Goal: Information Seeking & Learning: Learn about a topic

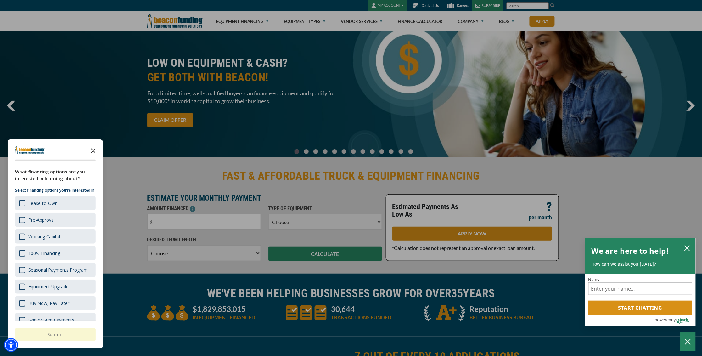
click at [93, 149] on icon "Close the survey" at bounding box center [93, 150] width 13 height 13
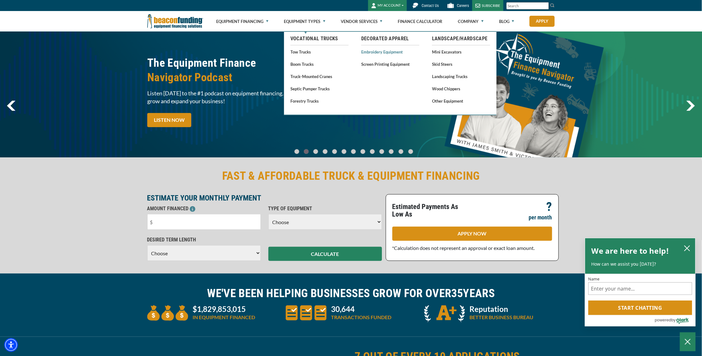
click at [397, 53] on link "Embroidery Equipment" at bounding box center [390, 52] width 58 height 8
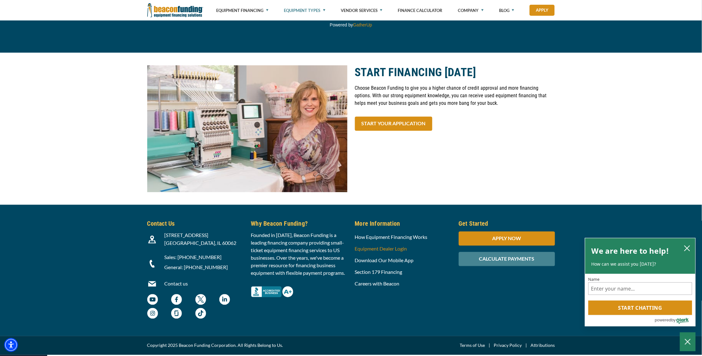
scroll to position [2269, 0]
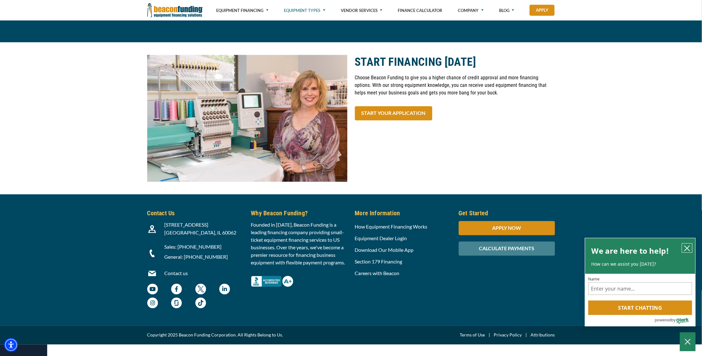
click at [689, 244] on button "close chatbox" at bounding box center [687, 248] width 10 height 9
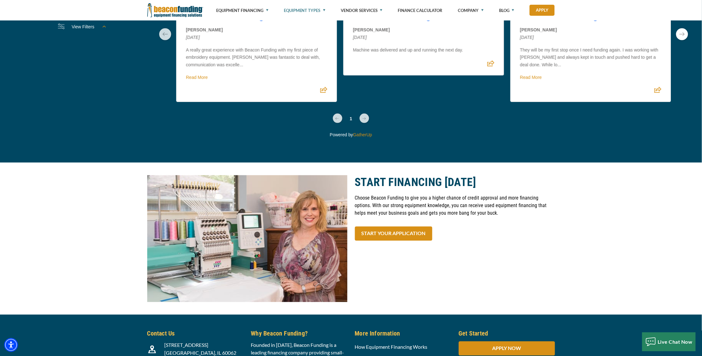
scroll to position [2047, 0]
